Goal: Information Seeking & Learning: Check status

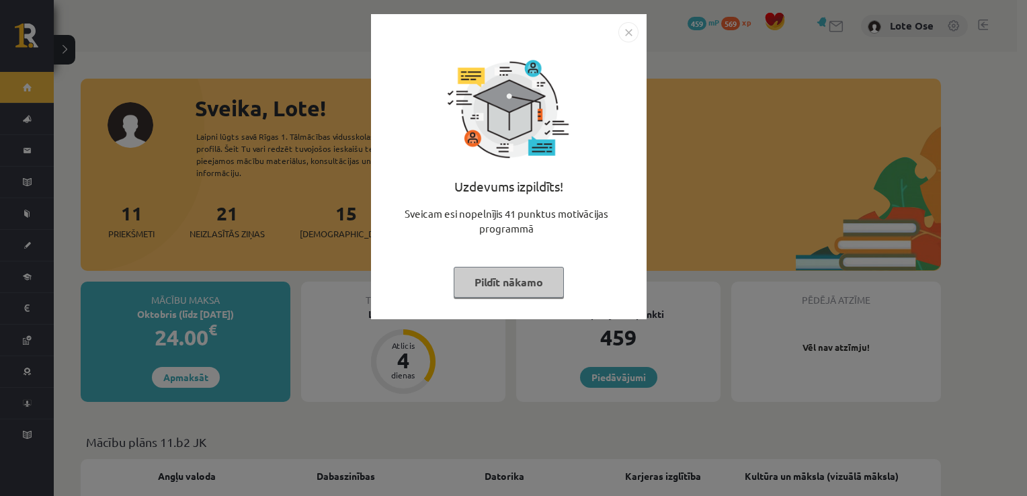
click at [496, 278] on button "Pildīt nākamo" at bounding box center [509, 282] width 110 height 31
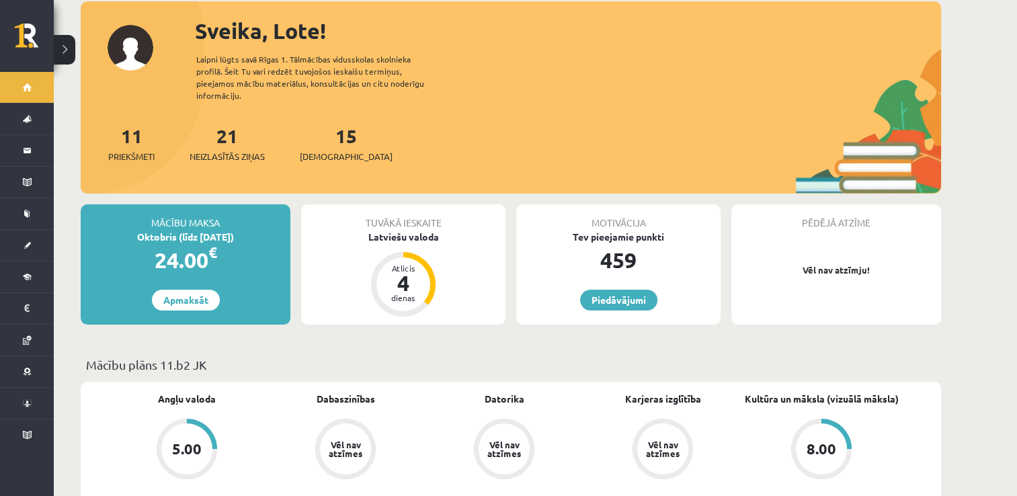
scroll to position [77, 0]
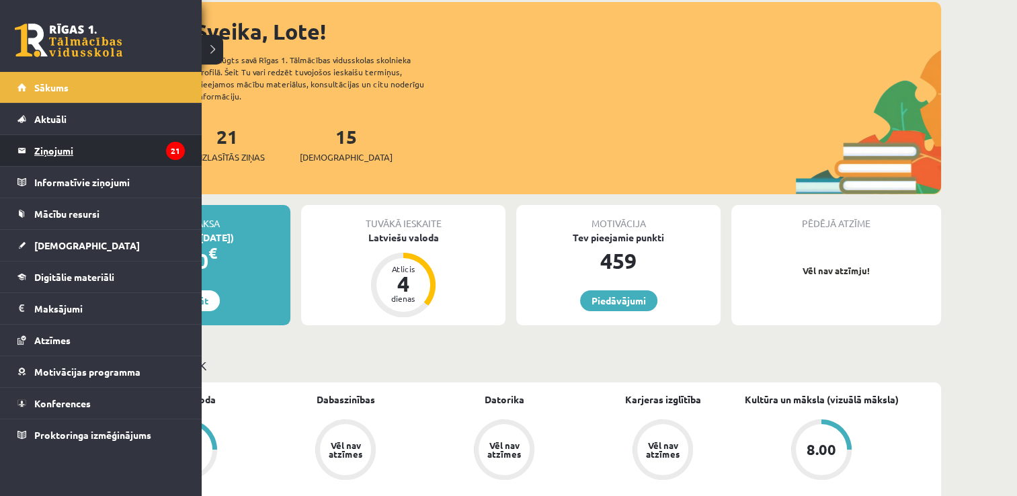
click at [91, 149] on legend "Ziņojumi 21" at bounding box center [109, 150] width 151 height 31
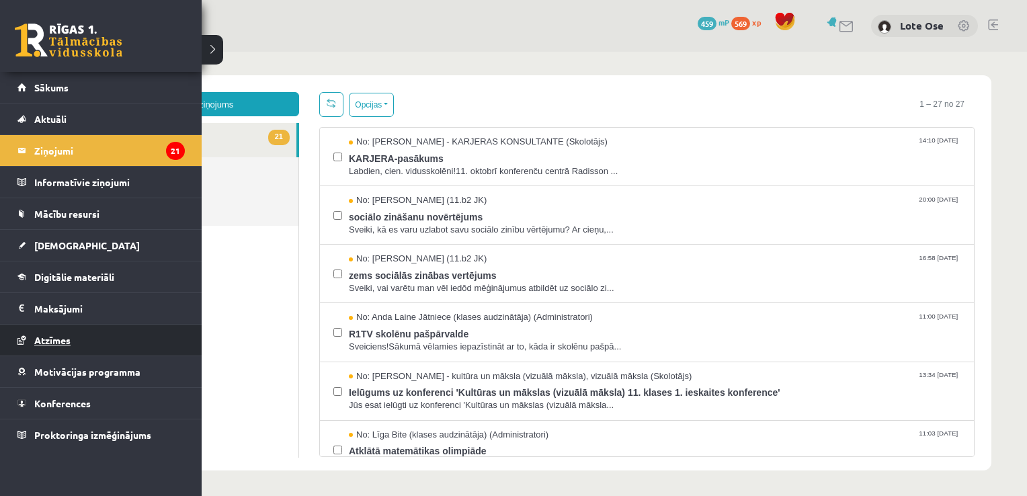
click at [59, 338] on span "Atzīmes" at bounding box center [52, 340] width 36 height 12
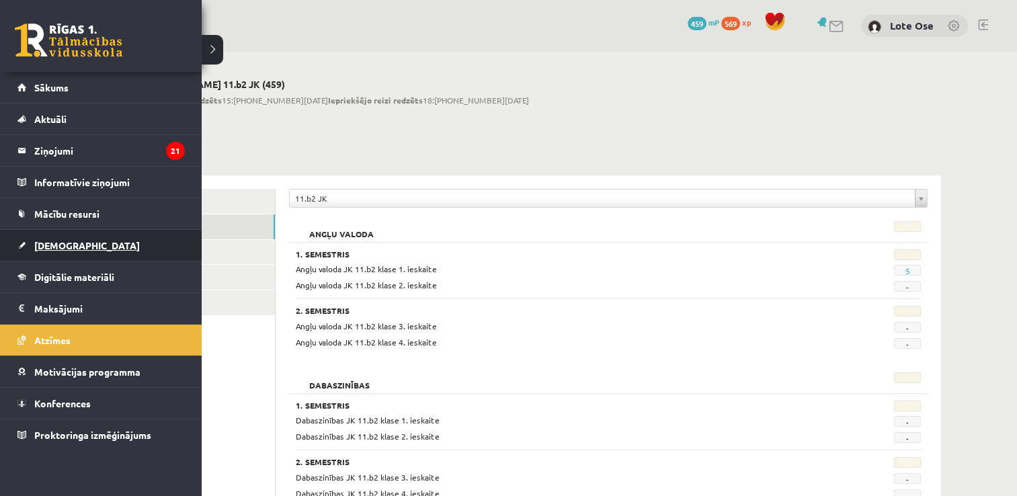
click at [59, 237] on link "[DEMOGRAPHIC_DATA]" at bounding box center [100, 245] width 167 height 31
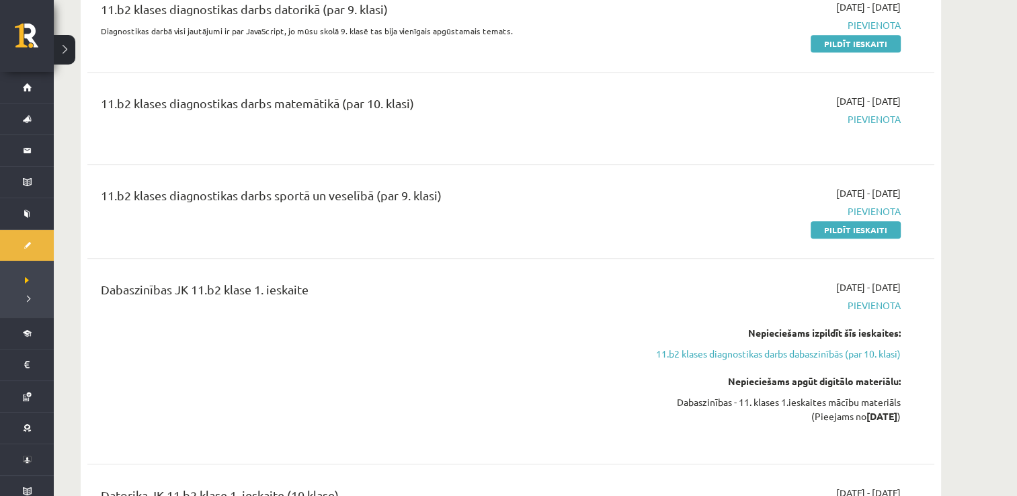
scroll to position [705, 0]
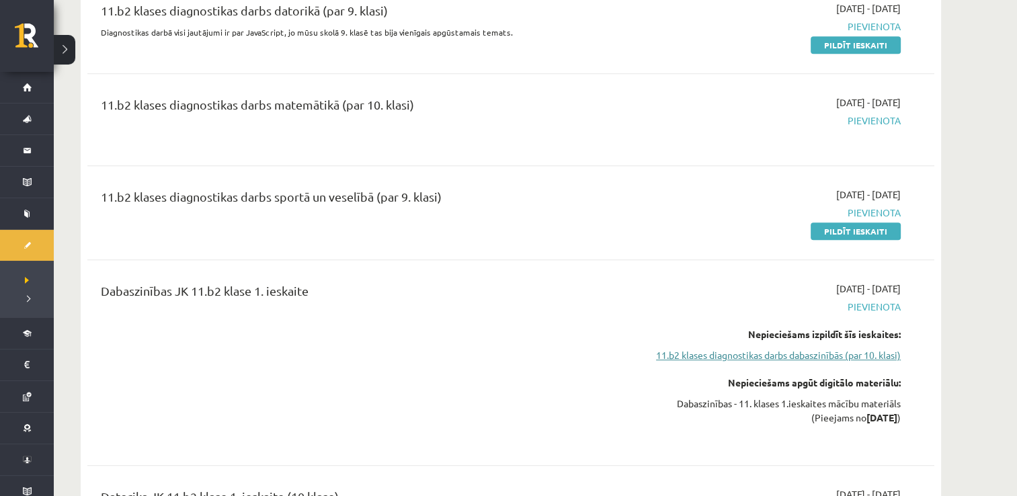
click at [820, 356] on link "11.b2 klases diagnostikas darbs dabaszinībās (par 10. klasi)" at bounding box center [775, 355] width 254 height 14
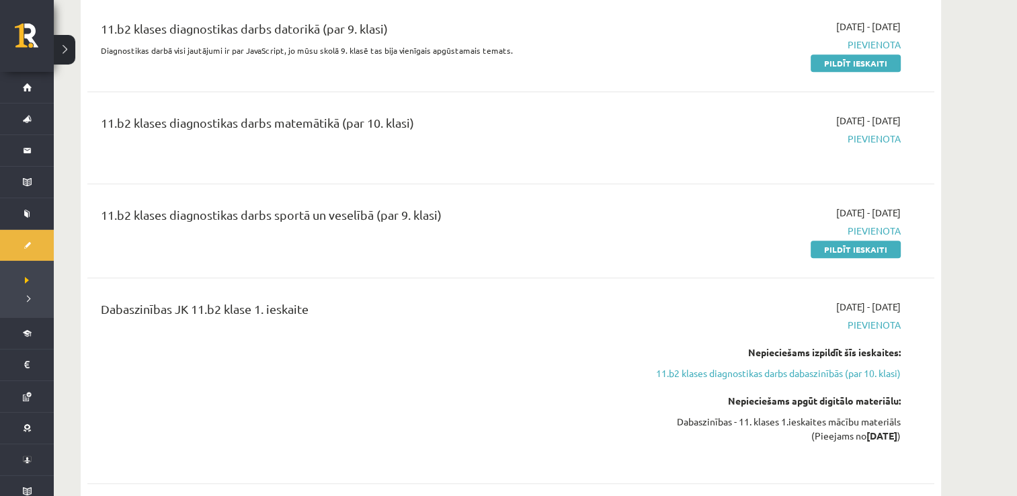
scroll to position [686, 0]
click at [784, 375] on link "11.b2 klases diagnostikas darbs dabaszinībās (par 10. klasi)" at bounding box center [775, 374] width 254 height 14
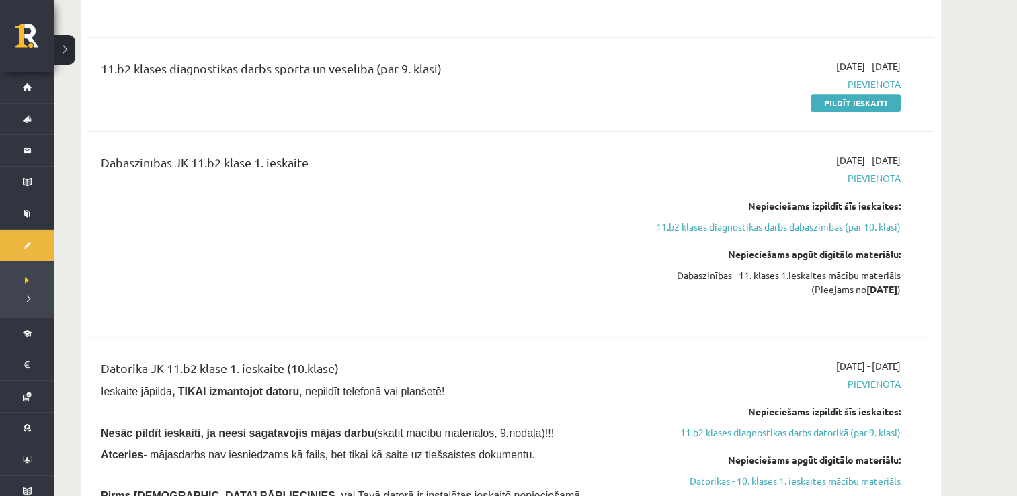
scroll to position [834, 0]
click at [851, 432] on link "11.b2 klases diagnostikas darbs datorikā (par 9. klasi)" at bounding box center [775, 432] width 254 height 14
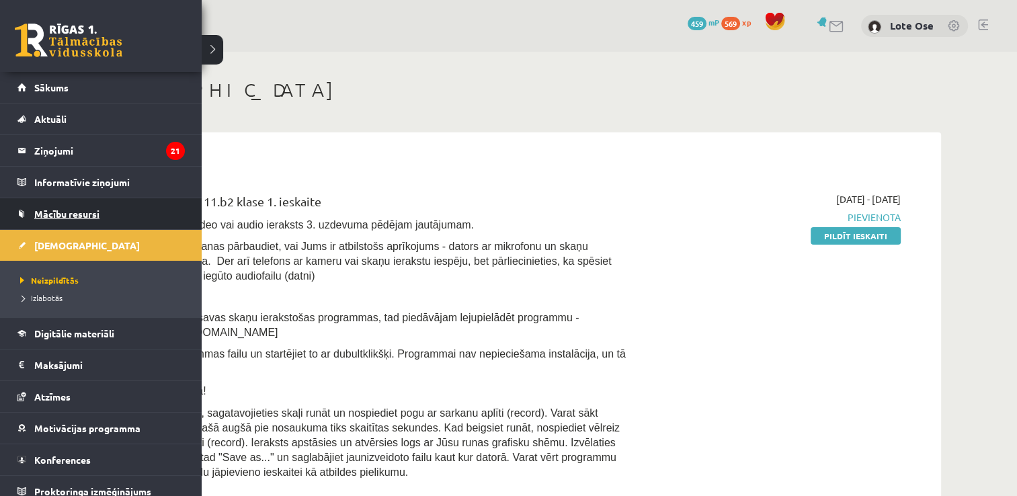
click at [75, 214] on span "Mācību resursi" at bounding box center [66, 214] width 65 height 12
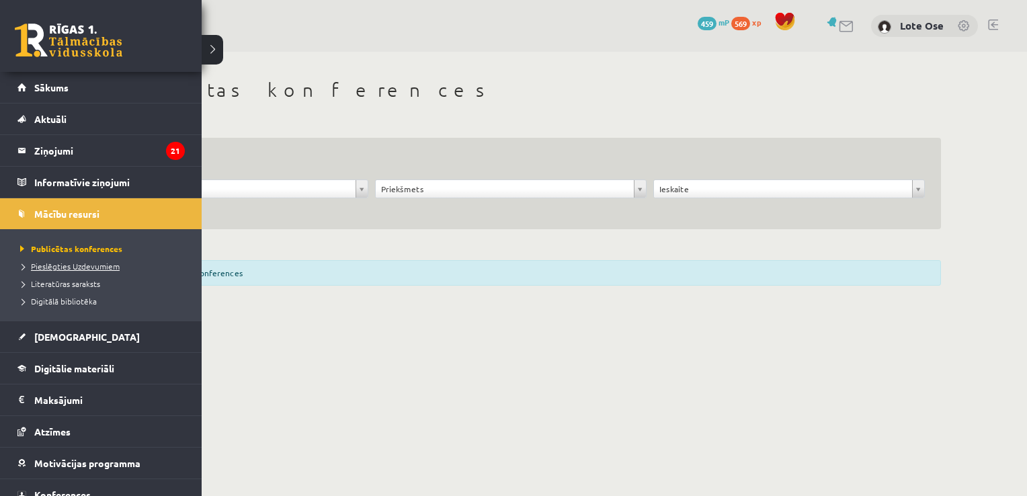
click at [89, 266] on span "Pieslēgties Uzdevumiem" at bounding box center [68, 266] width 103 height 11
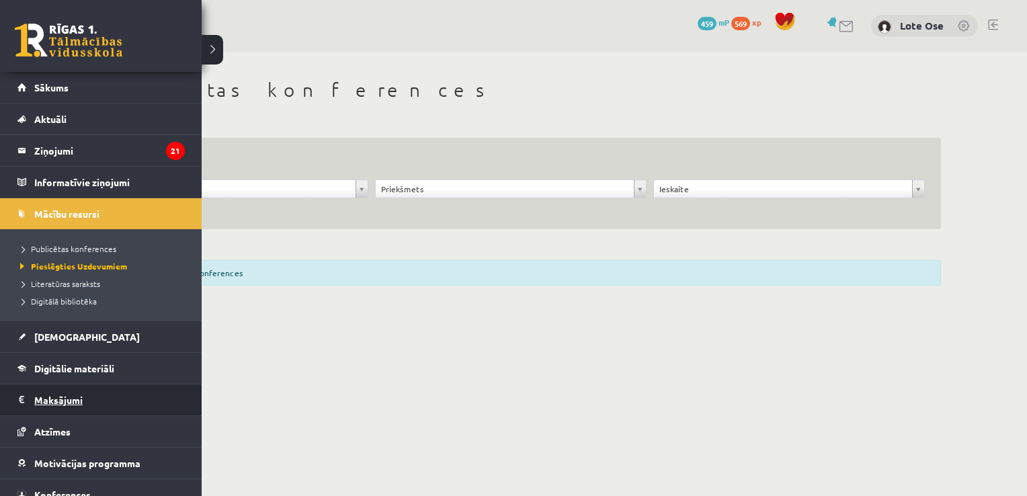
scroll to position [44, 0]
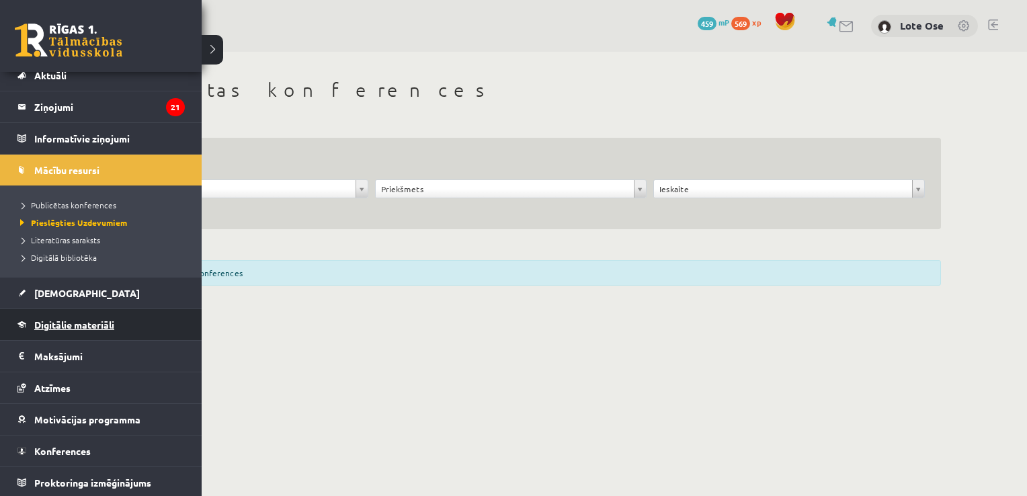
click at [80, 326] on span "Digitālie materiāli" at bounding box center [74, 325] width 80 height 12
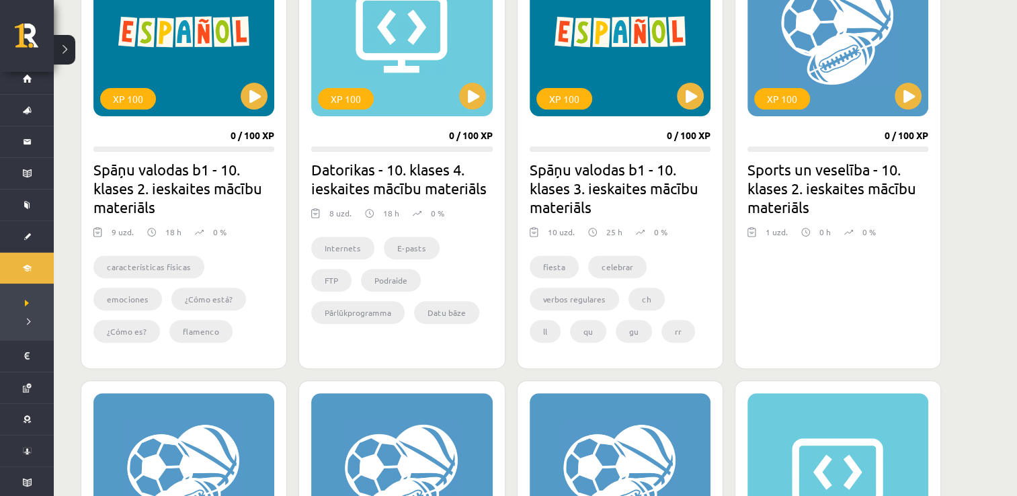
scroll to position [449, 0]
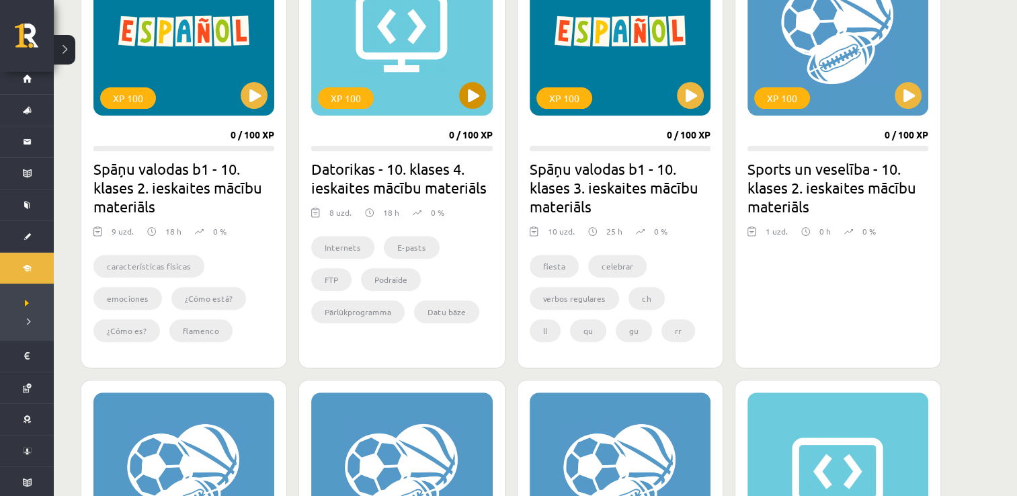
click at [387, 81] on div "XP 100" at bounding box center [401, 32] width 181 height 168
click at [403, 109] on div "XP 100" at bounding box center [401, 32] width 181 height 168
click at [420, 107] on div "XP 100" at bounding box center [401, 32] width 181 height 168
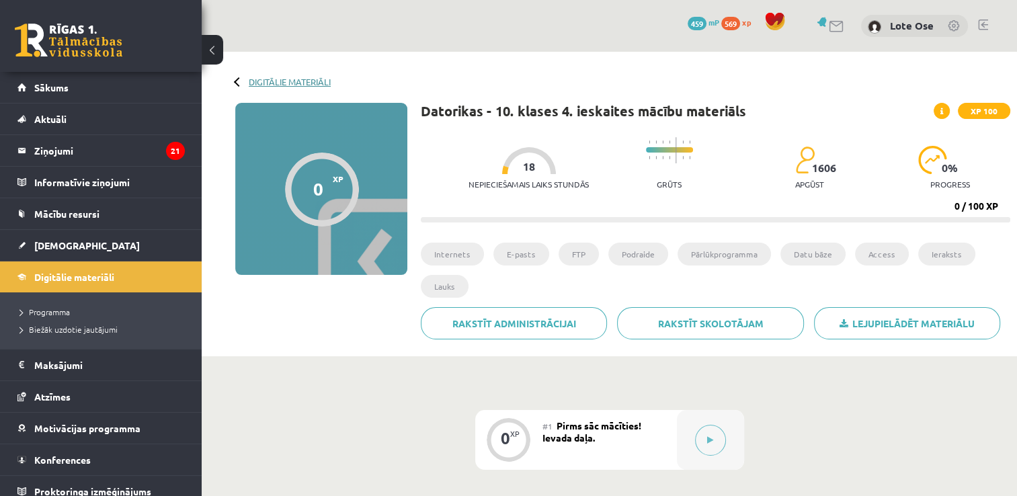
click at [264, 79] on link "Digitālie materiāli" at bounding box center [290, 82] width 82 height 10
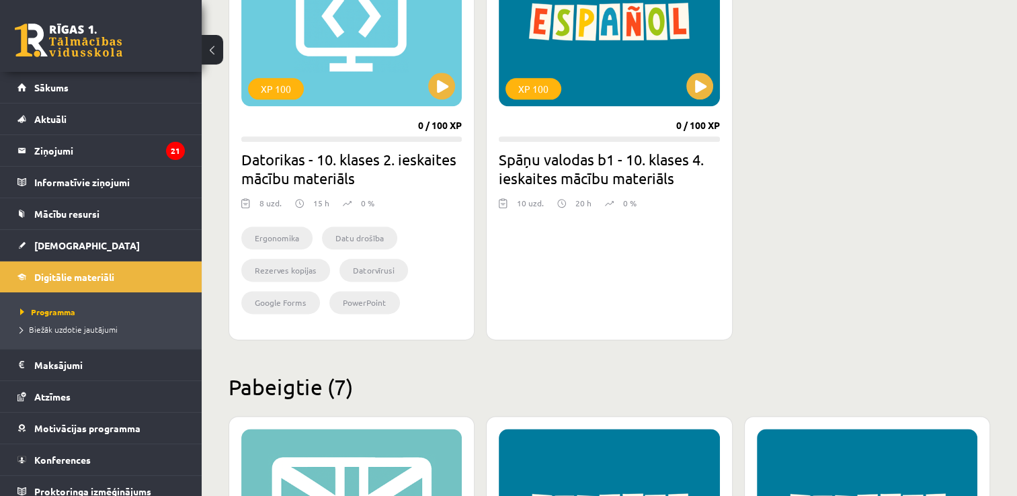
scroll to position [1619, 0]
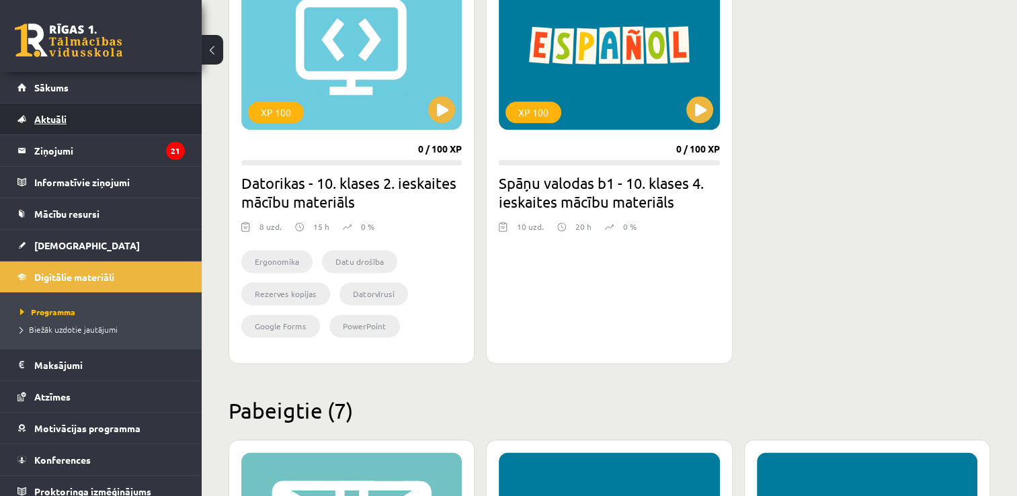
click at [53, 115] on span "Aktuāli" at bounding box center [50, 119] width 32 height 12
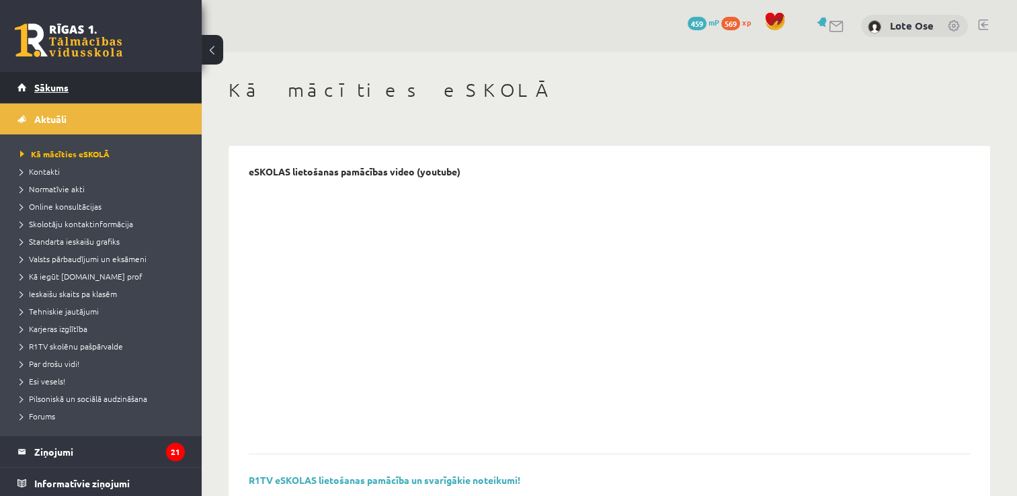
click at [81, 87] on link "Sākums" at bounding box center [100, 87] width 167 height 31
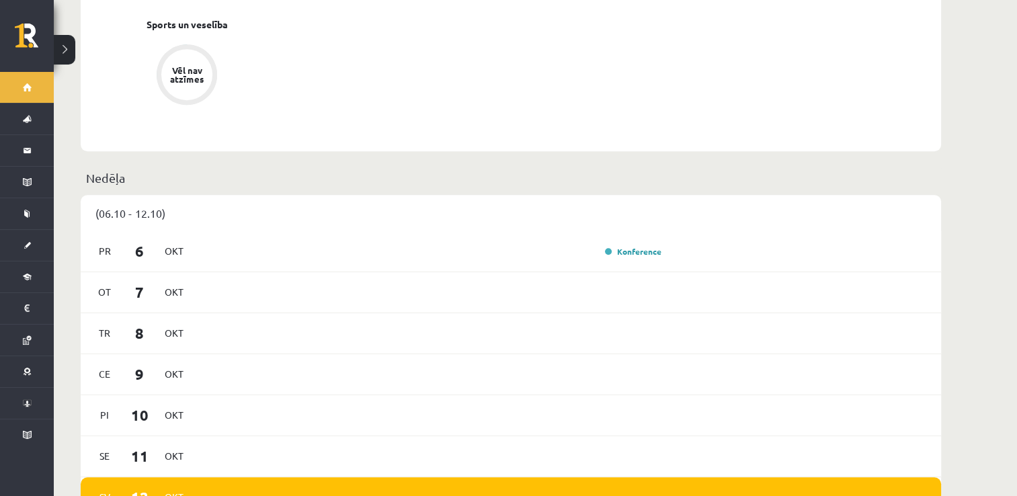
scroll to position [707, 0]
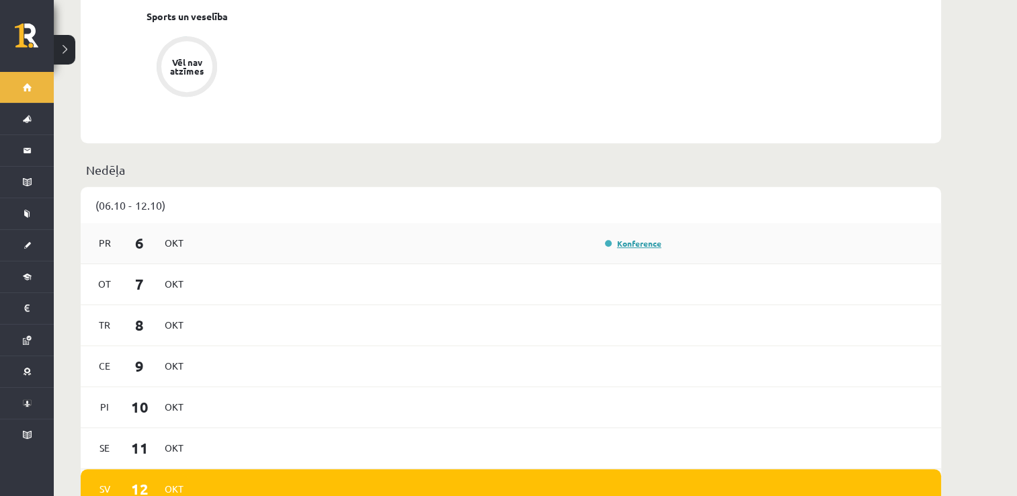
click at [617, 238] on link "Konference" at bounding box center [633, 243] width 56 height 11
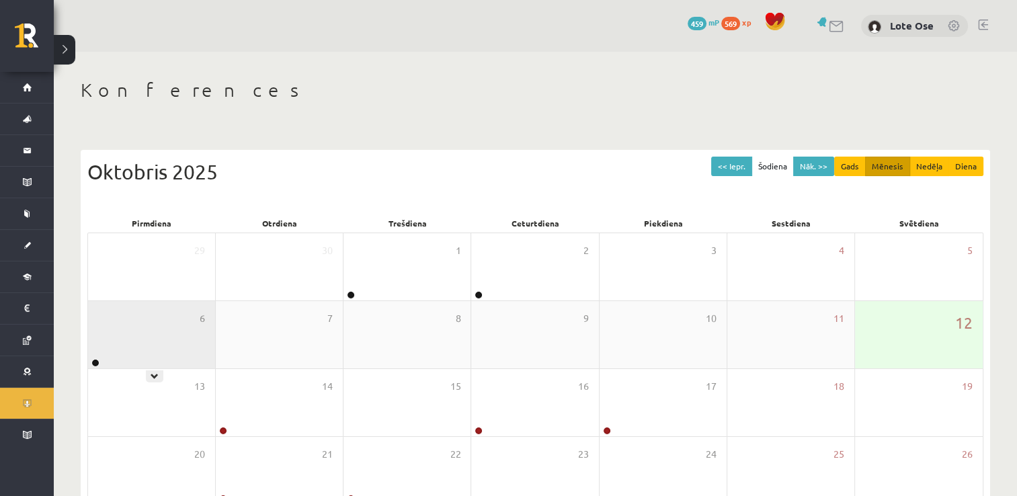
click at [172, 337] on div "6" at bounding box center [151, 334] width 127 height 67
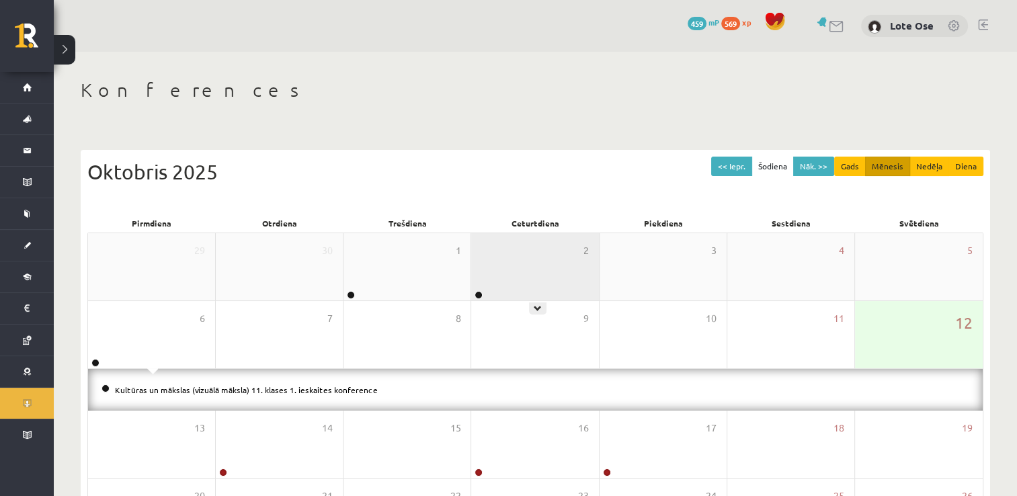
click at [498, 271] on div "2" at bounding box center [534, 266] width 127 height 67
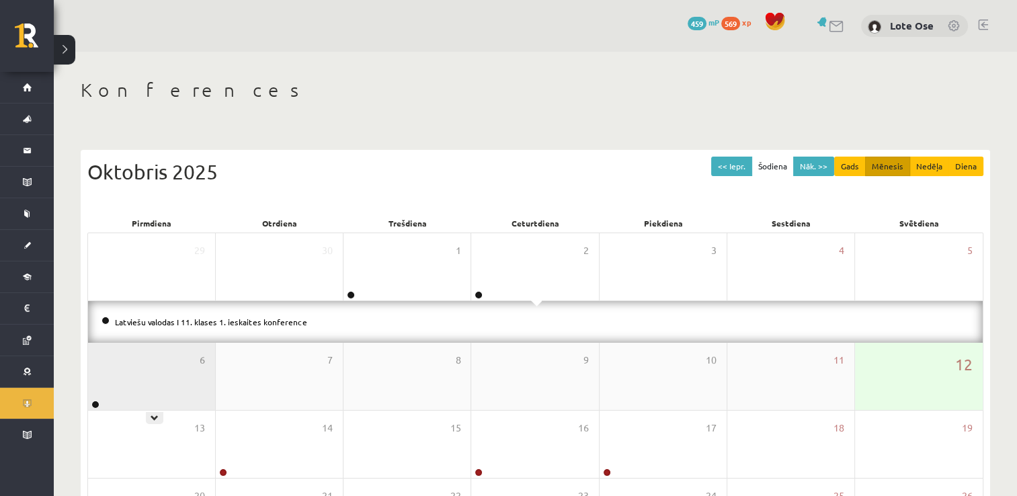
click at [149, 371] on div "6" at bounding box center [151, 376] width 127 height 67
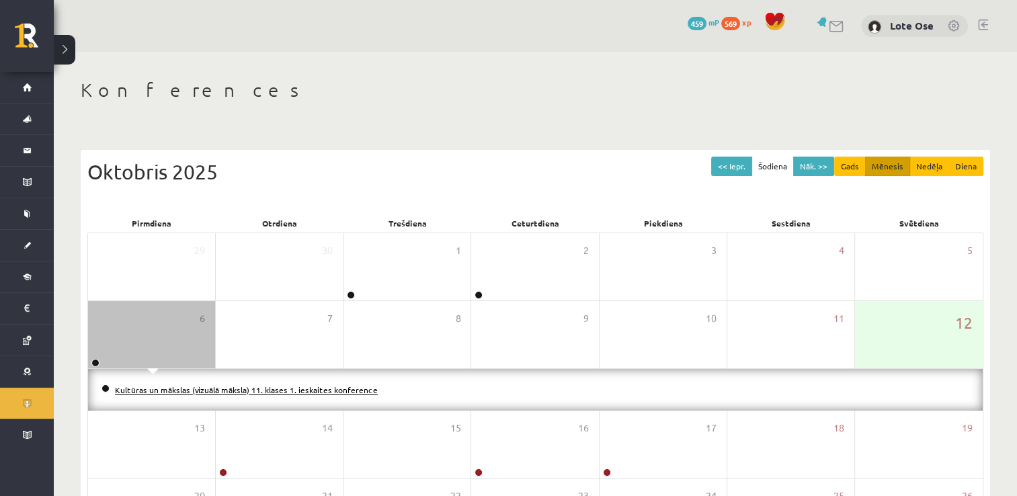
click at [145, 391] on link "Kultūras un mākslas (vizuālā māksla) 11. klases 1. ieskaites konference" at bounding box center [246, 390] width 263 height 11
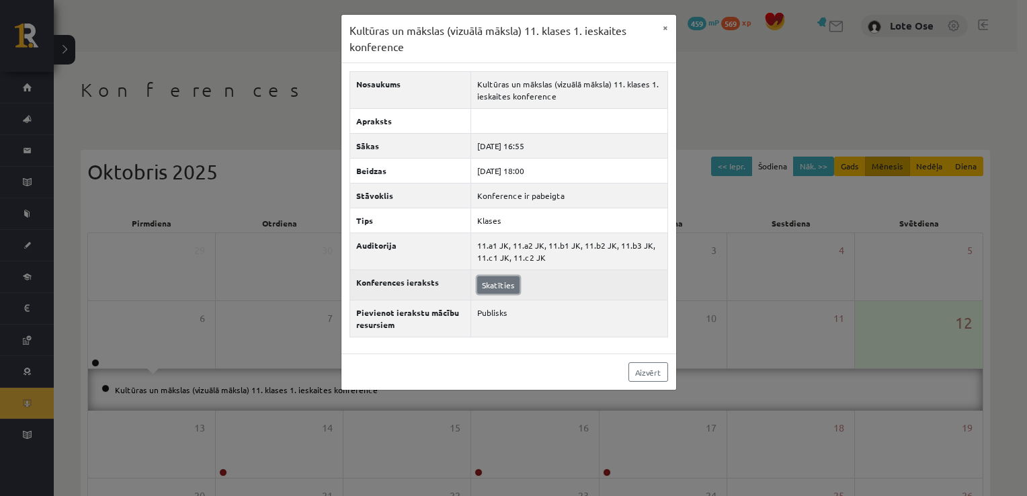
click at [495, 281] on link "Skatīties" at bounding box center [498, 284] width 42 height 17
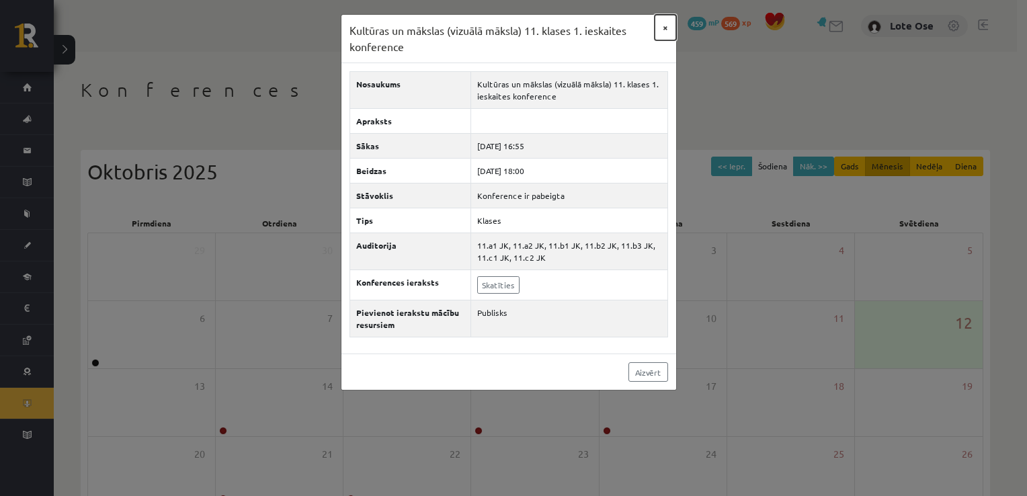
click at [664, 28] on button "×" at bounding box center [666, 28] width 22 height 26
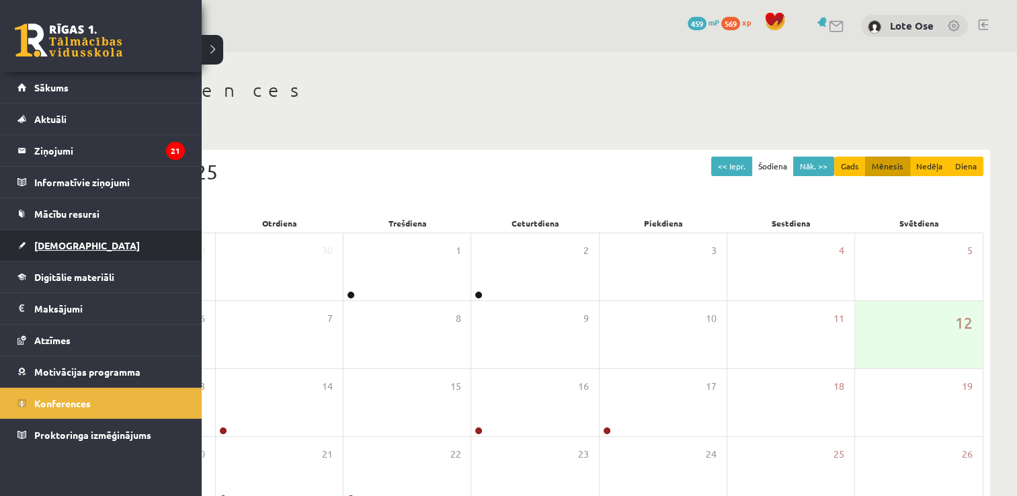
click at [58, 244] on span "[DEMOGRAPHIC_DATA]" at bounding box center [87, 245] width 106 height 12
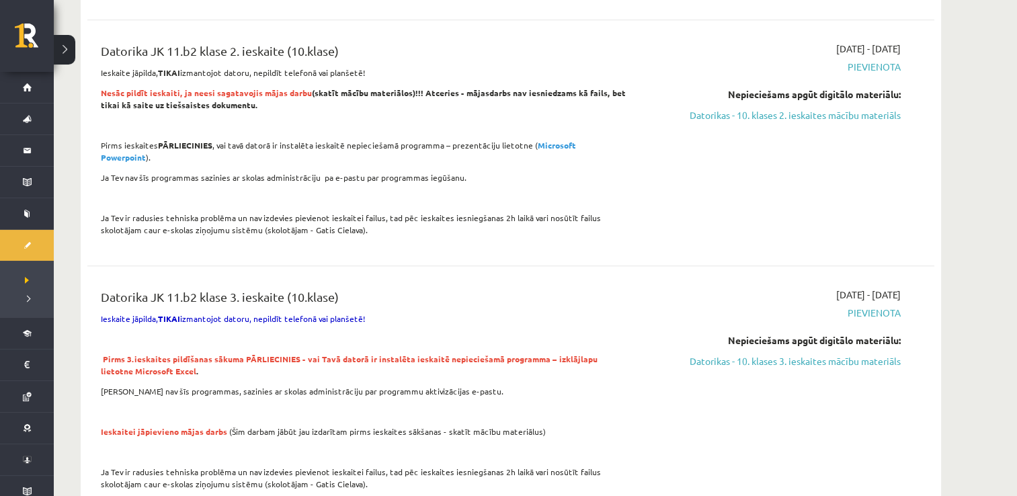
scroll to position [1302, 0]
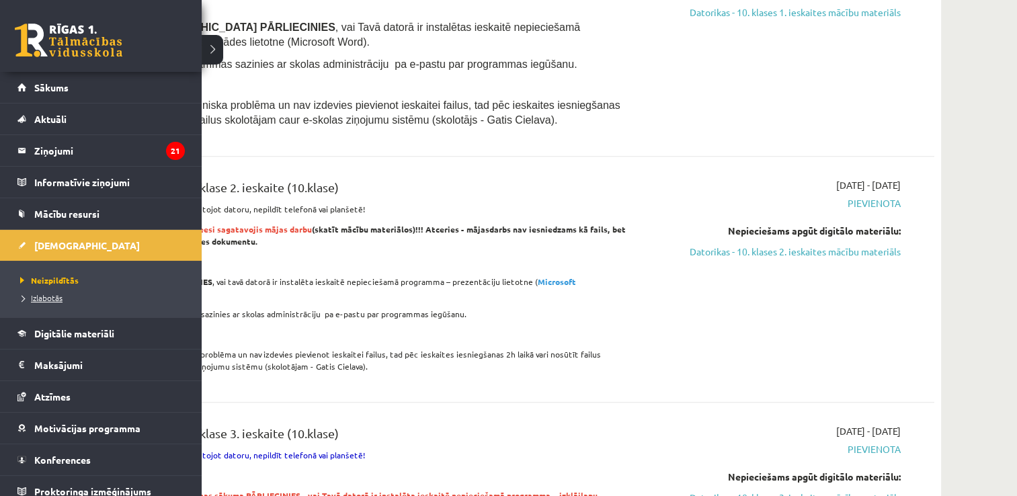
click at [48, 295] on span "Izlabotās" at bounding box center [40, 298] width 46 height 11
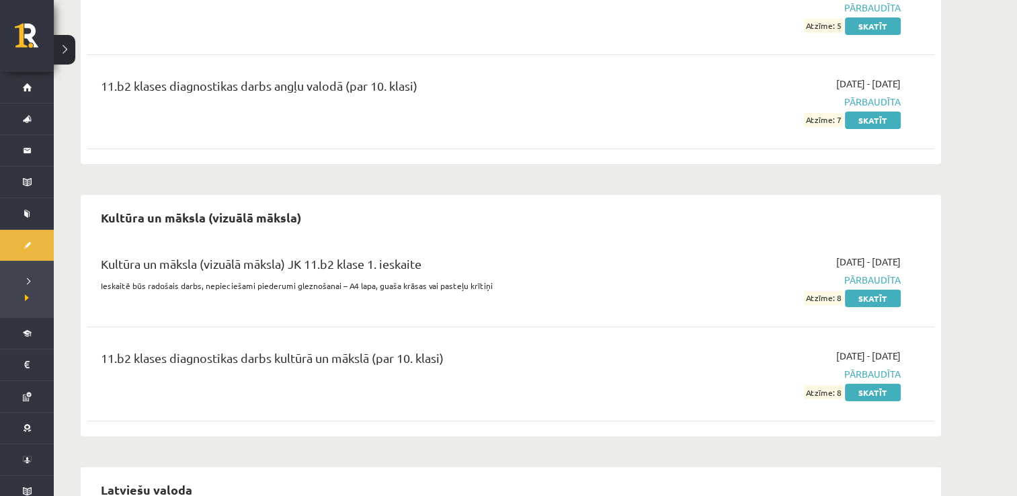
scroll to position [211, 0]
click at [888, 297] on link "Skatīt" at bounding box center [873, 296] width 56 height 17
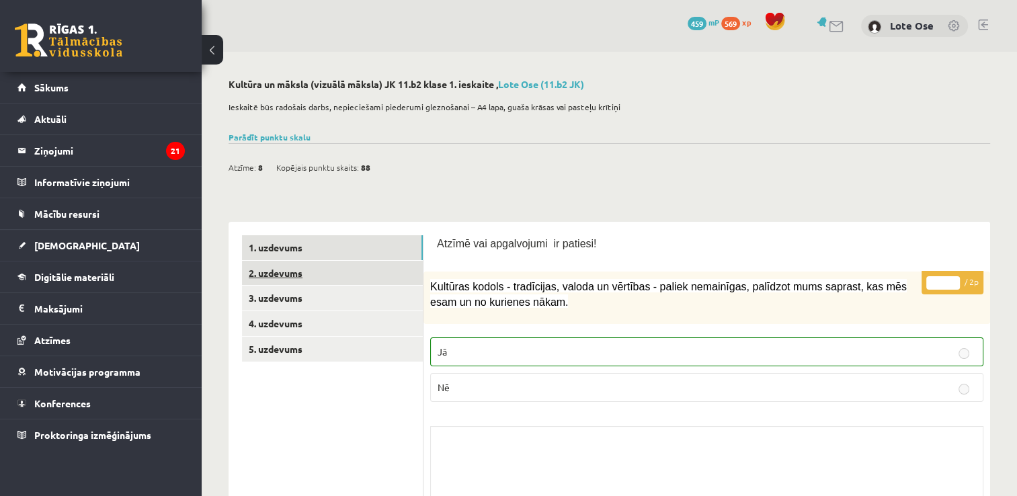
click at [319, 278] on link "2. uzdevums" at bounding box center [332, 273] width 181 height 25
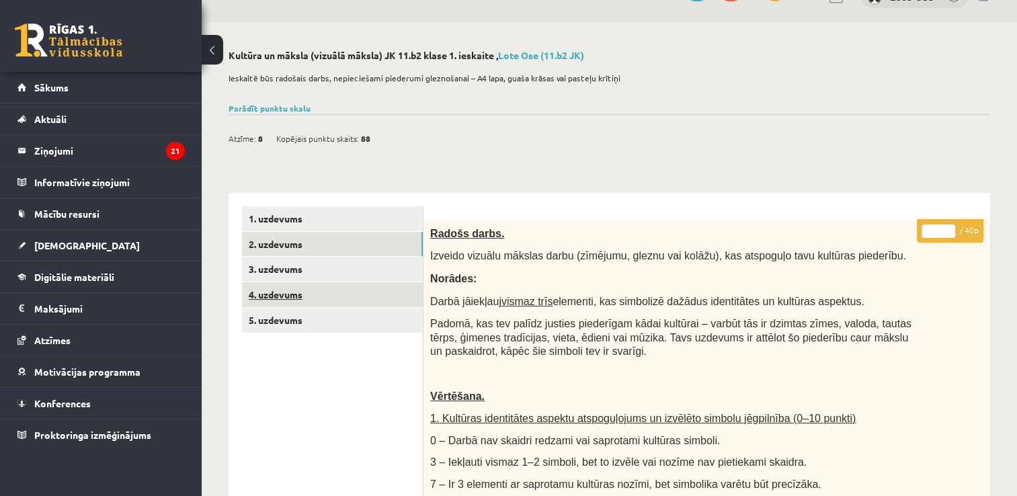
scroll to position [28, 0]
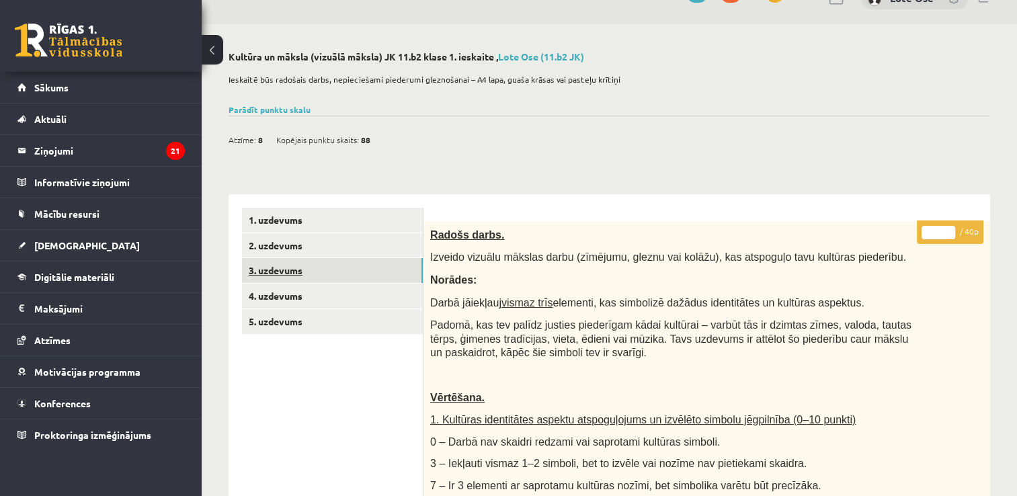
click at [268, 272] on link "3. uzdevums" at bounding box center [332, 270] width 181 height 25
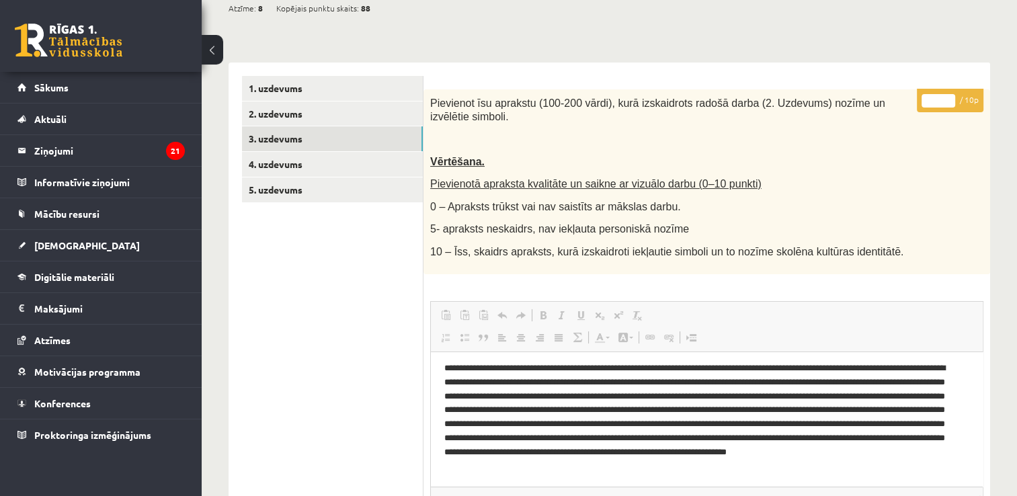
scroll to position [0, 0]
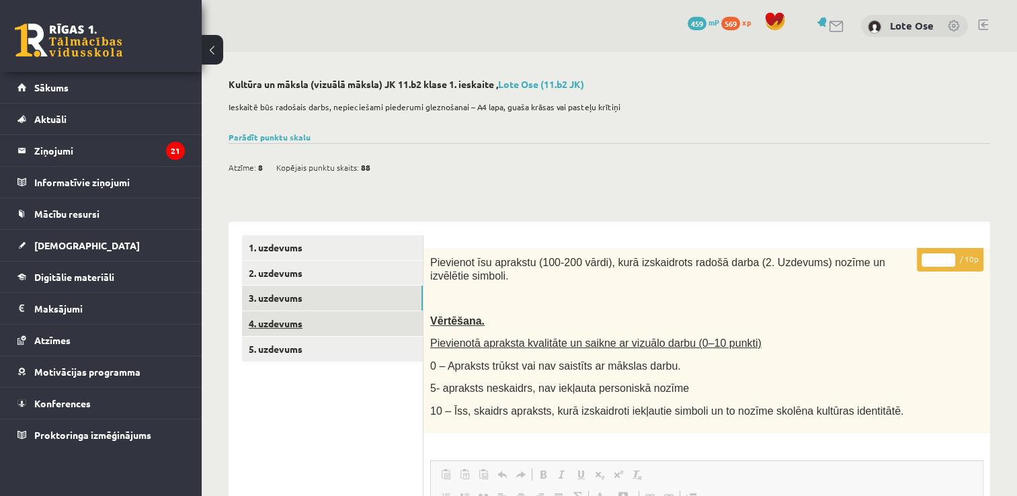
click at [278, 322] on link "4. uzdevums" at bounding box center [332, 323] width 181 height 25
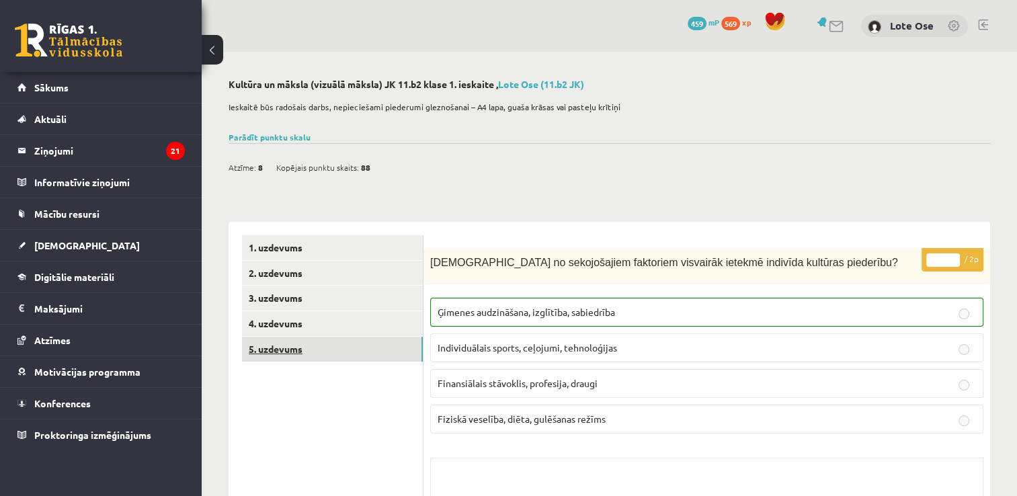
click at [278, 352] on link "5. uzdevums" at bounding box center [332, 349] width 181 height 25
